Goal: Answer question/provide support: Answer question/provide support

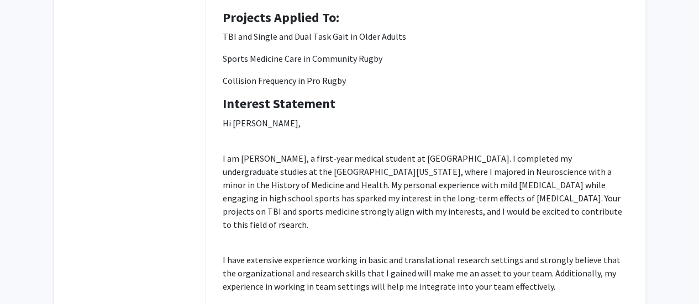
scroll to position [184, 0]
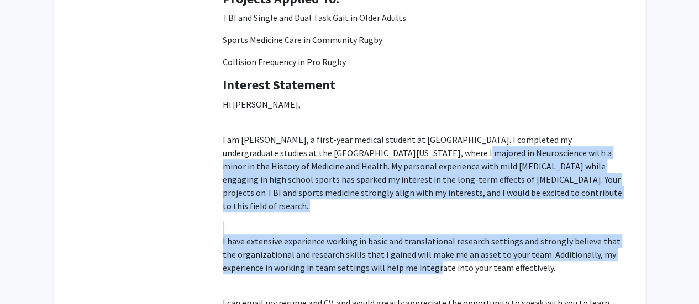
drag, startPoint x: 379, startPoint y: 146, endPoint x: 432, endPoint y: 251, distance: 117.8
click at [399, 251] on p "Hi [PERSON_NAME], I am [PERSON_NAME], a first-year medical student at [GEOGRAPH…" at bounding box center [426, 270] width 406 height 345
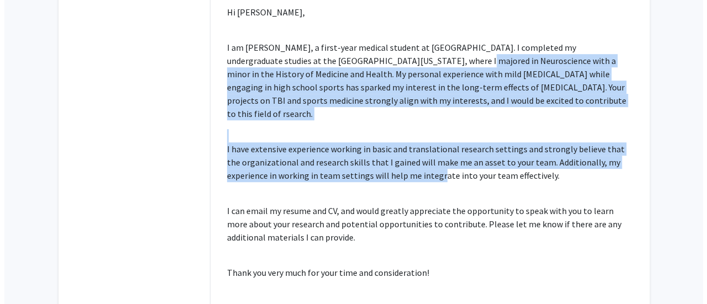
scroll to position [368, 0]
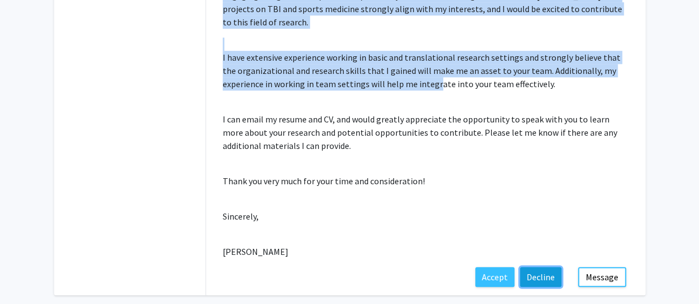
click at [399, 267] on button "Decline" at bounding box center [540, 277] width 41 height 20
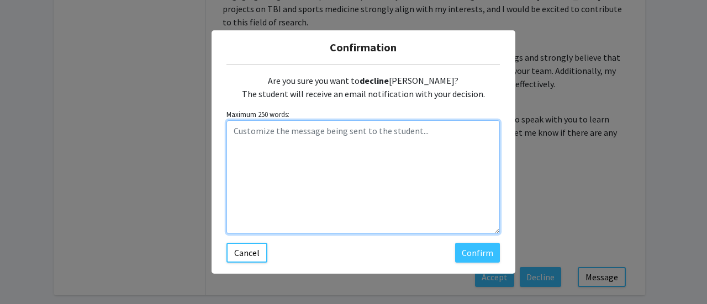
click at [337, 175] on textarea "Customize the message being sent to the student..." at bounding box center [362, 177] width 273 height 114
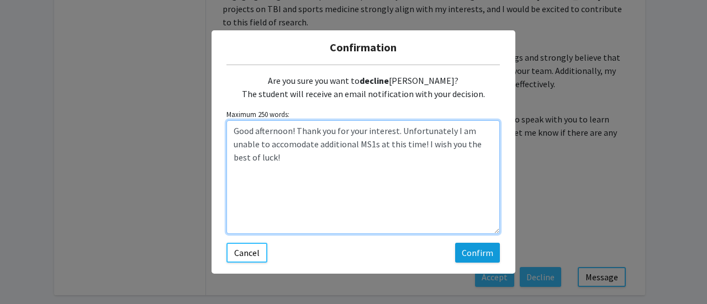
type textarea "Good afternoon! Thank you for your interest. Unfortunately I am unable to accom…"
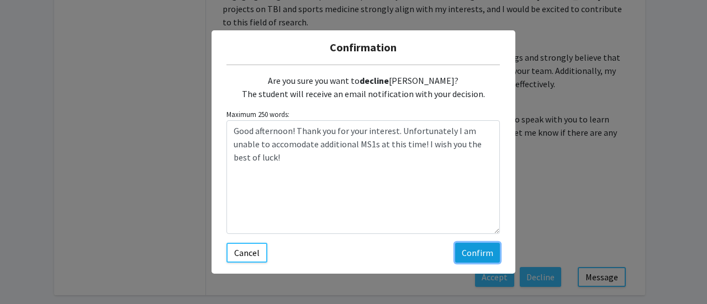
click at [399, 248] on button "Confirm" at bounding box center [477, 253] width 45 height 20
